Goal: Information Seeking & Learning: Check status

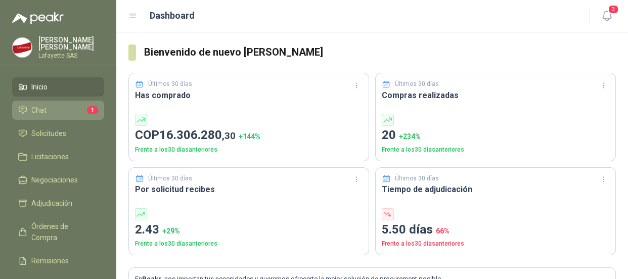
click at [46, 108] on li "Chat 1" at bounding box center [58, 110] width 80 height 11
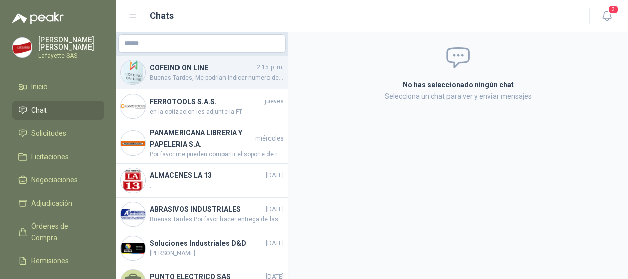
click at [177, 74] on span "Buenas Tardes, Me podrían indicar numero de guía con la cual envían el material" at bounding box center [217, 78] width 134 height 10
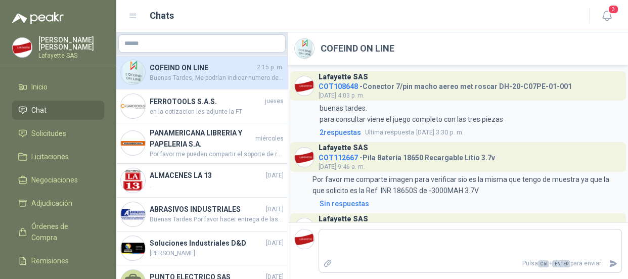
scroll to position [936, 0]
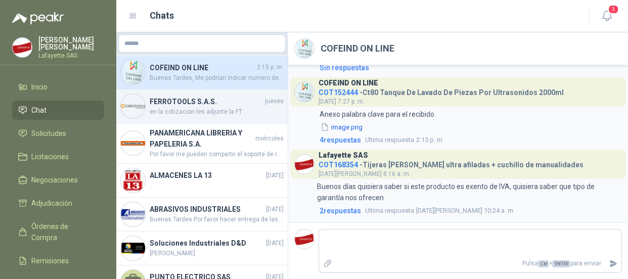
click at [177, 105] on h4 "FERROTOOLS S.A.S." at bounding box center [206, 101] width 113 height 11
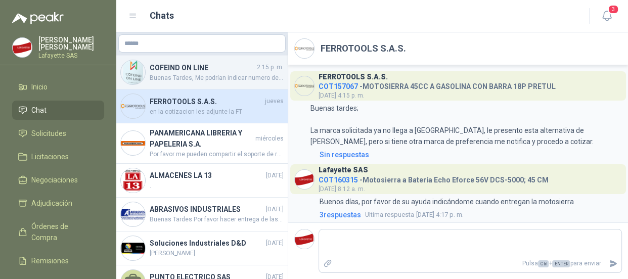
scroll to position [313, 0]
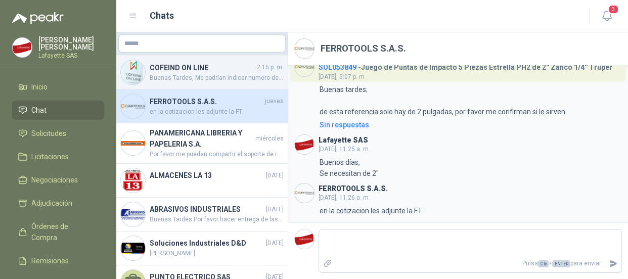
click at [194, 79] on span "Buenas Tardes, Me podrían indicar numero de guía con la cual envían el material" at bounding box center [217, 78] width 134 height 10
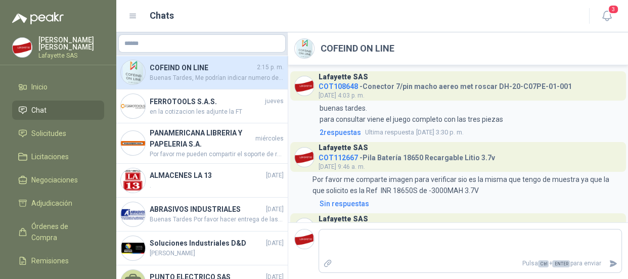
scroll to position [936, 0]
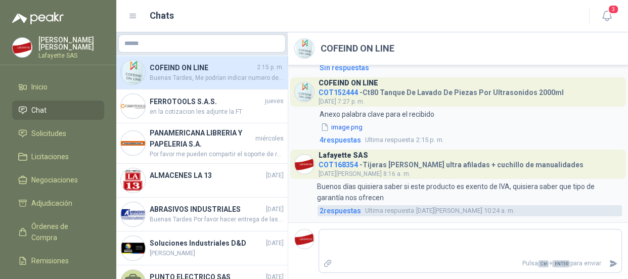
click at [385, 210] on span "Ultima respuesta" at bounding box center [389, 211] width 49 height 10
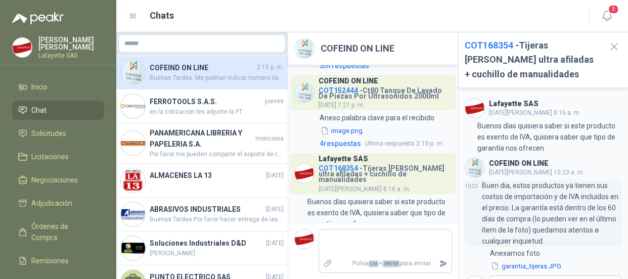
scroll to position [45, 0]
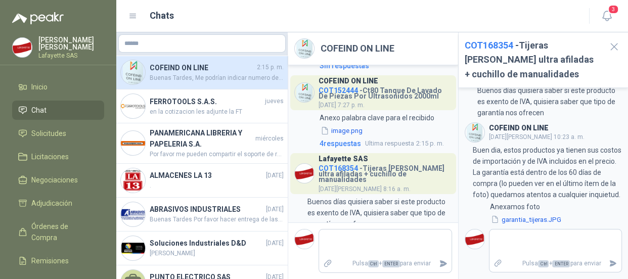
click at [275, 12] on div "Chats" at bounding box center [352, 16] width 448 height 14
click at [609, 45] on icon "button" at bounding box center [613, 46] width 13 height 13
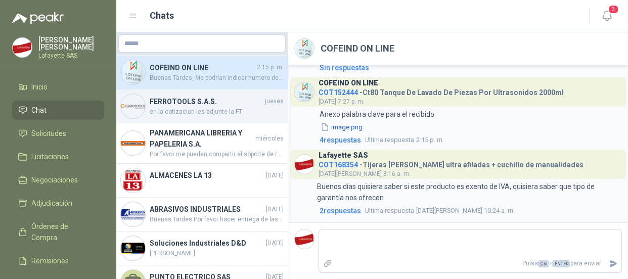
click at [200, 109] on span "en la cotizacion les adjunte la FT" at bounding box center [217, 112] width 134 height 10
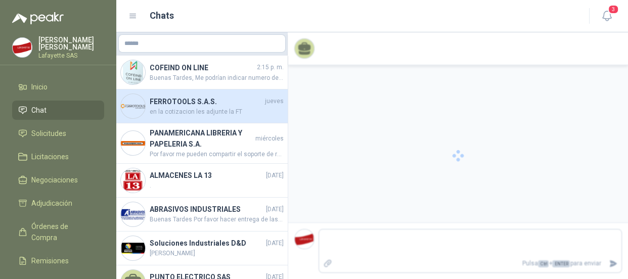
scroll to position [313, 0]
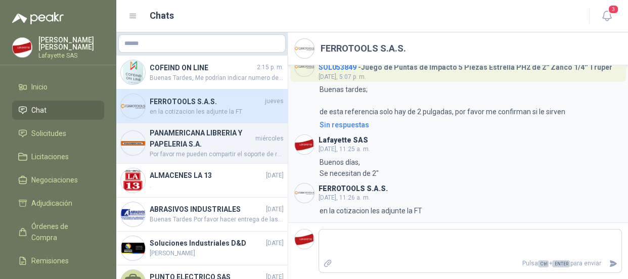
click at [199, 148] on h4 "PANAMERICANA LIBRERIA Y PAPELERIA S.A." at bounding box center [202, 138] width 104 height 22
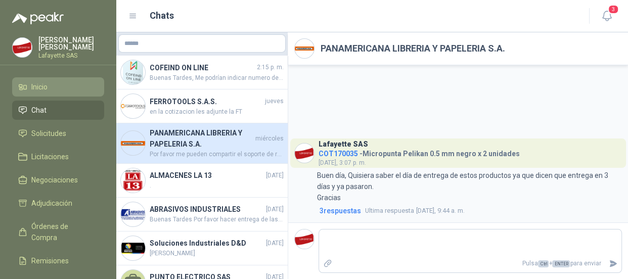
click at [47, 86] on span "Inicio" at bounding box center [39, 86] width 16 height 11
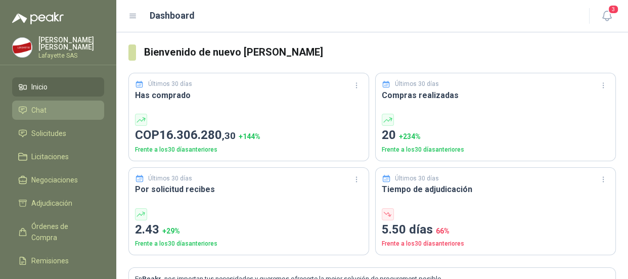
click at [50, 107] on li "Chat" at bounding box center [58, 110] width 80 height 11
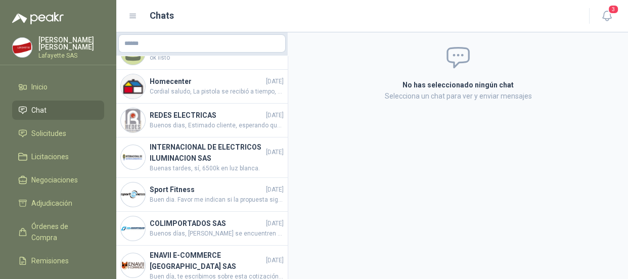
scroll to position [456, 0]
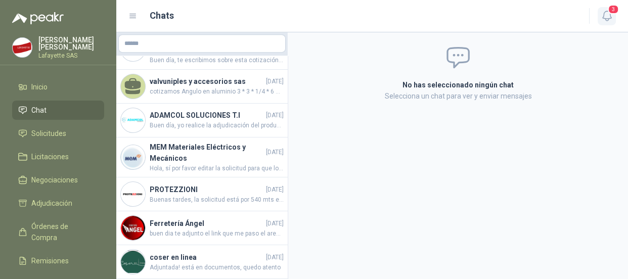
click at [603, 17] on icon "button" at bounding box center [606, 16] width 13 height 13
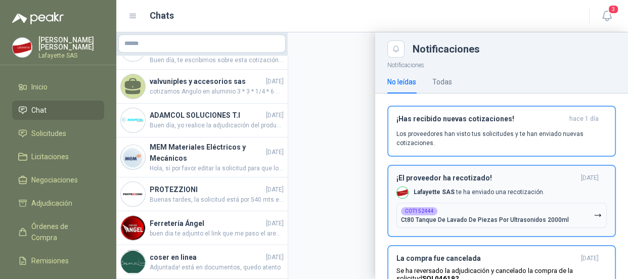
click at [450, 221] on p "Ct80 Tanque De Lavado De Piezas Por Ultrasonidos 2000ml" at bounding box center [485, 219] width 168 height 7
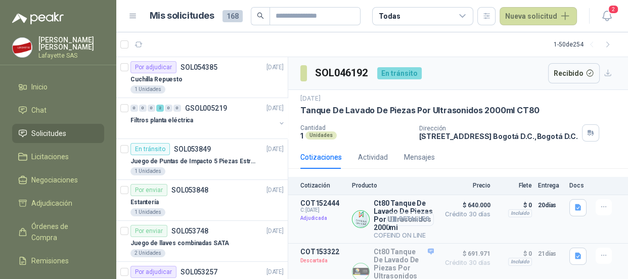
click at [412, 219] on button "Detalles" at bounding box center [409, 219] width 47 height 14
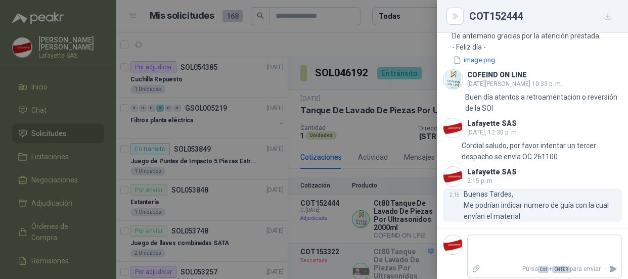
scroll to position [583, 0]
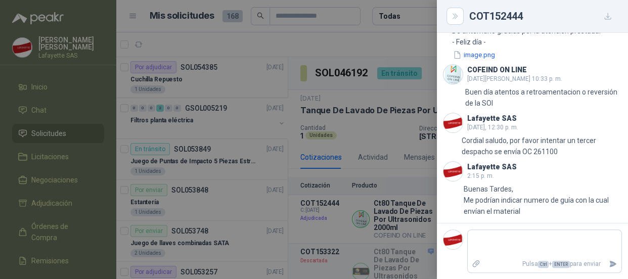
click at [28, 88] on div at bounding box center [314, 139] width 628 height 279
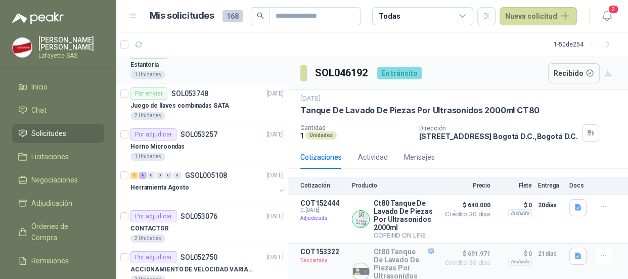
scroll to position [183, 0]
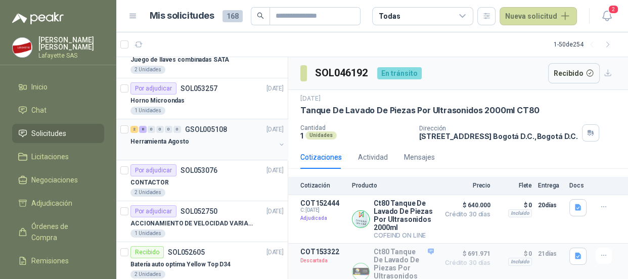
click at [159, 124] on div "2 8 0 0 0 0 GSOL005108 [DATE]" at bounding box center [207, 129] width 155 height 12
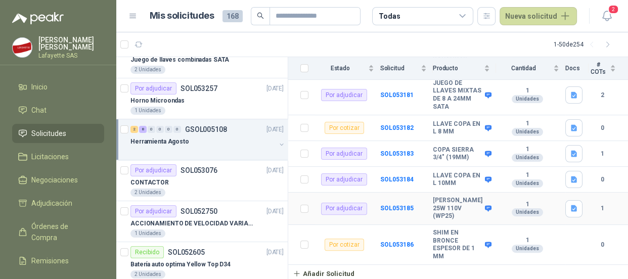
scroll to position [299, 0]
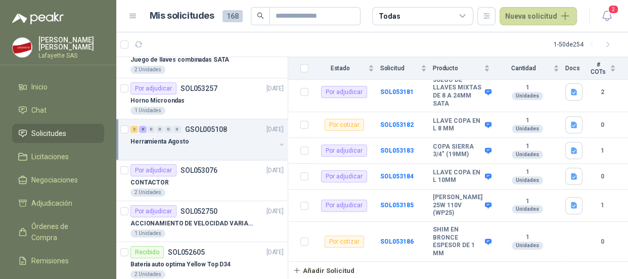
click at [195, 129] on p "GSOL005108" at bounding box center [206, 129] width 42 height 7
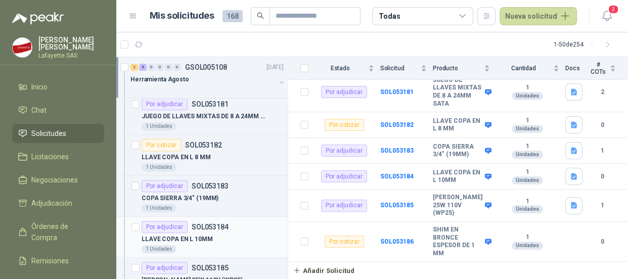
scroll to position [459, 0]
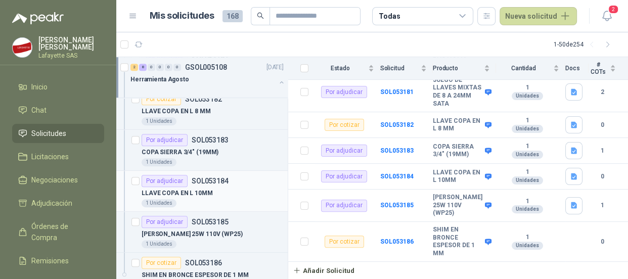
click at [193, 194] on p "LLAVE COPA EN L 10MM" at bounding box center [176, 193] width 71 height 10
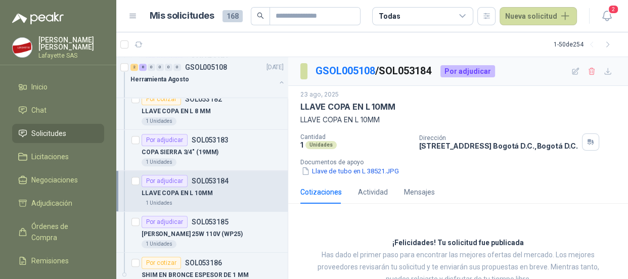
scroll to position [31, 0]
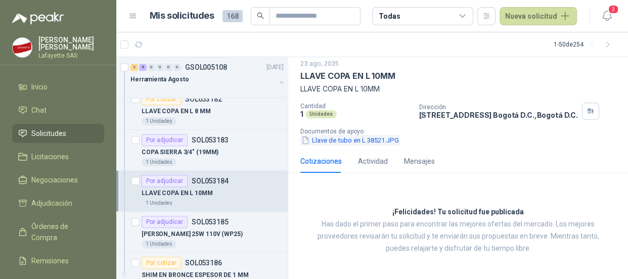
click at [369, 141] on button "Llave de tubo en L 38521.JPG" at bounding box center [350, 140] width 100 height 11
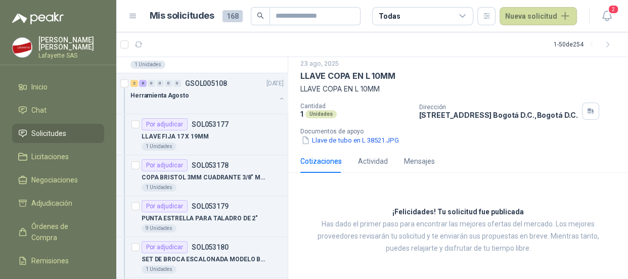
scroll to position [0, 0]
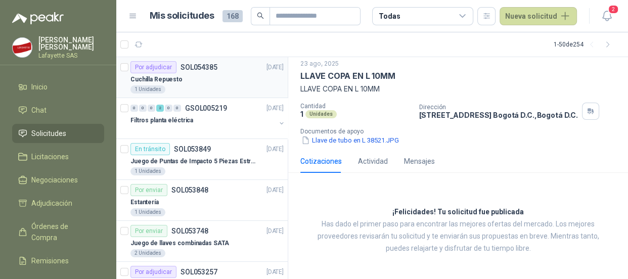
click at [157, 66] on div "Por adjudicar" at bounding box center [153, 67] width 46 height 12
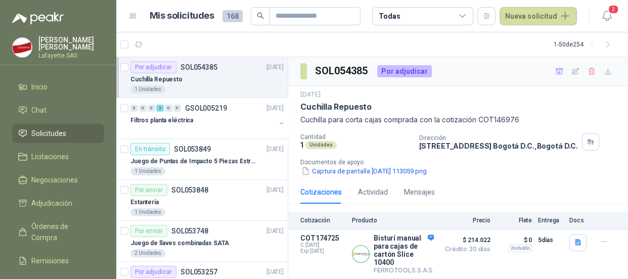
scroll to position [137, 0]
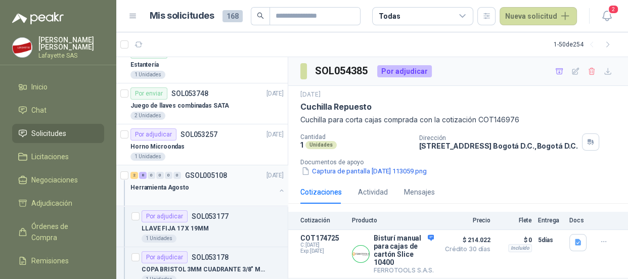
click at [152, 178] on div "2 8 0 0 0 0 GSOL005108 [DATE]" at bounding box center [207, 175] width 155 height 12
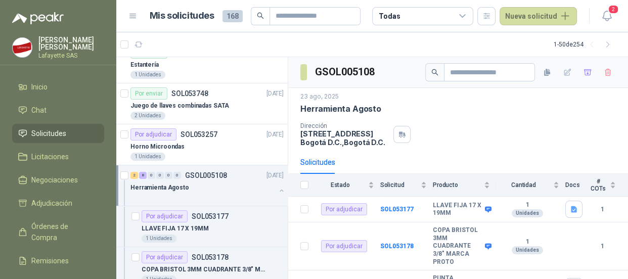
click at [153, 183] on p "Herramienta Agosto" at bounding box center [159, 188] width 59 height 10
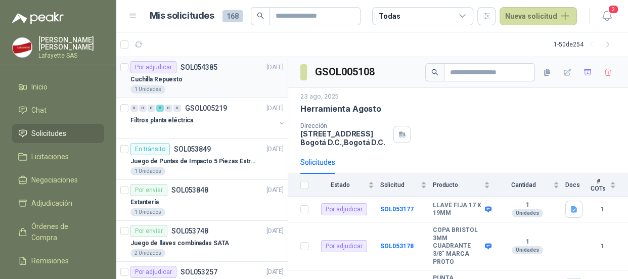
click at [180, 74] on div "Cuchilla Repuesto" at bounding box center [206, 79] width 153 height 12
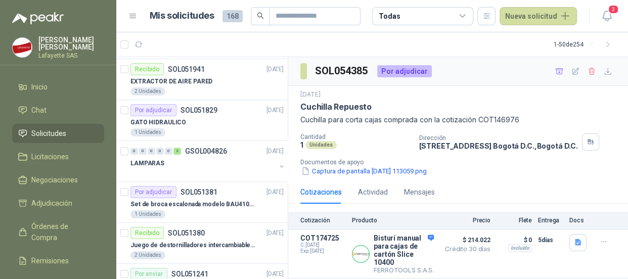
scroll to position [781, 0]
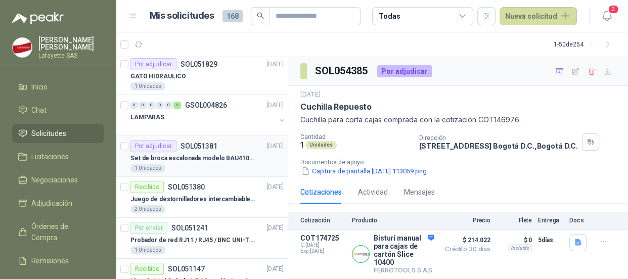
click at [183, 149] on div "Por adjudicar SOL051381" at bounding box center [173, 146] width 87 height 12
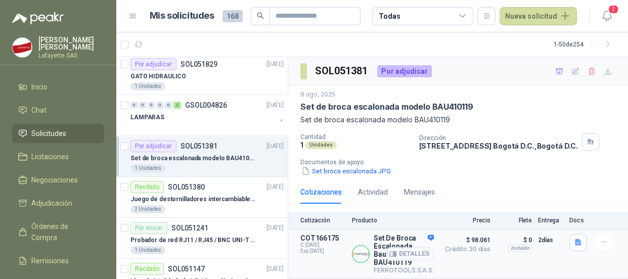
scroll to position [91, 0]
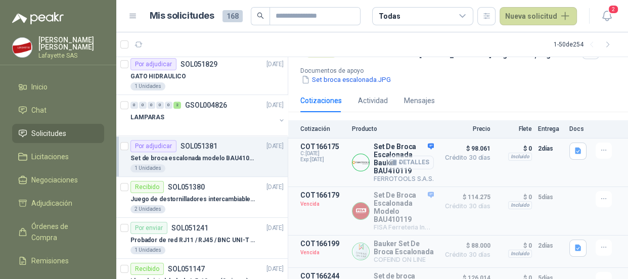
click at [401, 165] on button "Detalles" at bounding box center [409, 163] width 47 height 14
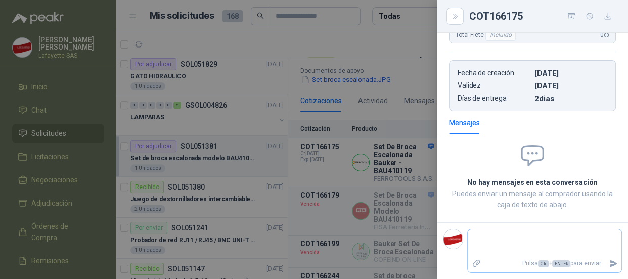
scroll to position [43, 0]
